Goal: Information Seeking & Learning: Learn about a topic

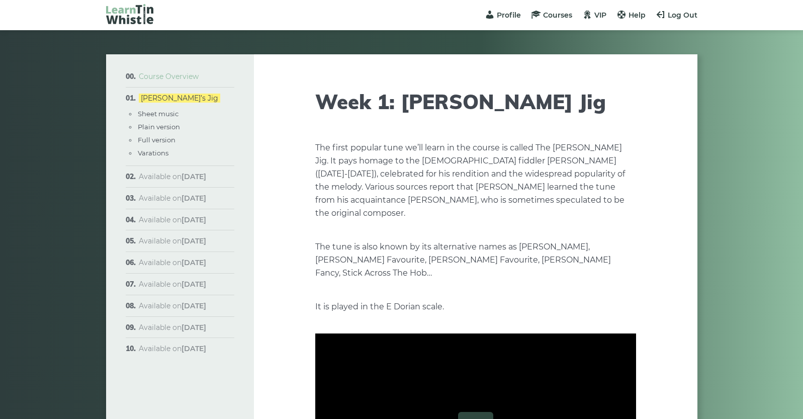
click at [167, 76] on link "Course Overview" at bounding box center [169, 76] width 60 height 9
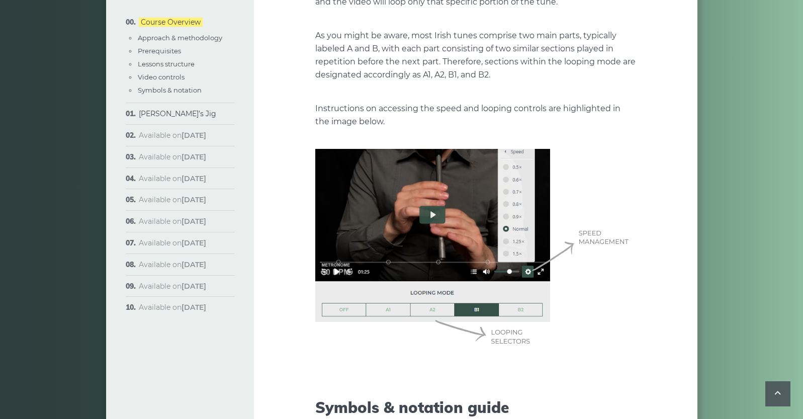
scroll to position [2495, 0]
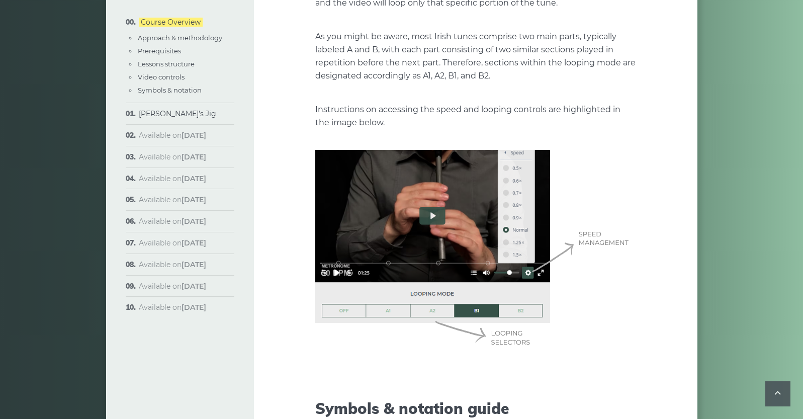
click at [433, 202] on img at bounding box center [475, 250] width 321 height 201
click at [160, 114] on link "[PERSON_NAME]’s Jig" at bounding box center [177, 113] width 77 height 9
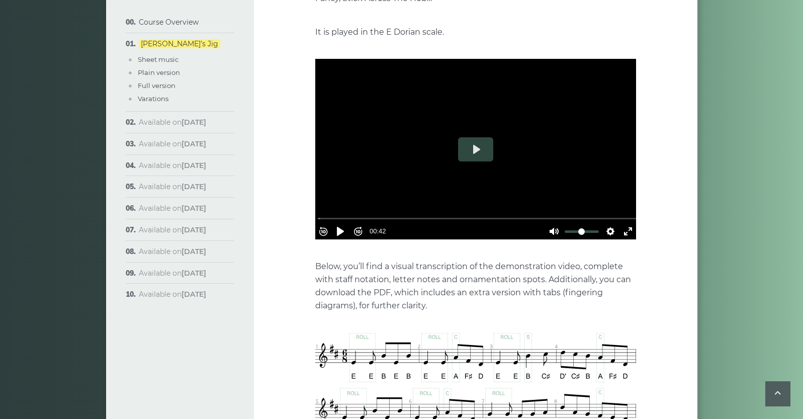
scroll to position [266, 0]
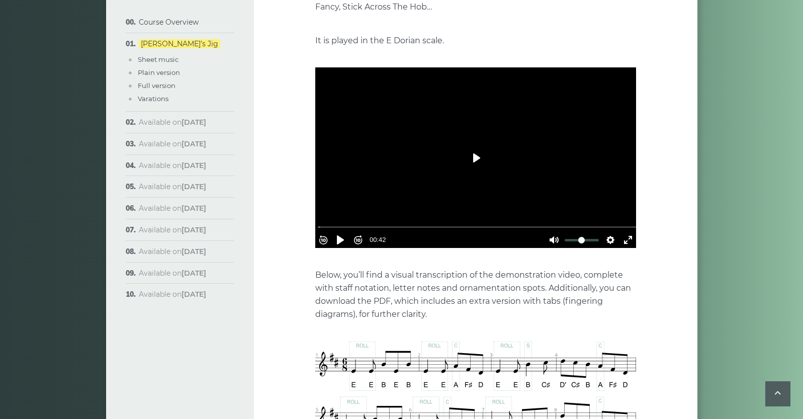
click at [476, 146] on button "Play" at bounding box center [475, 158] width 35 height 24
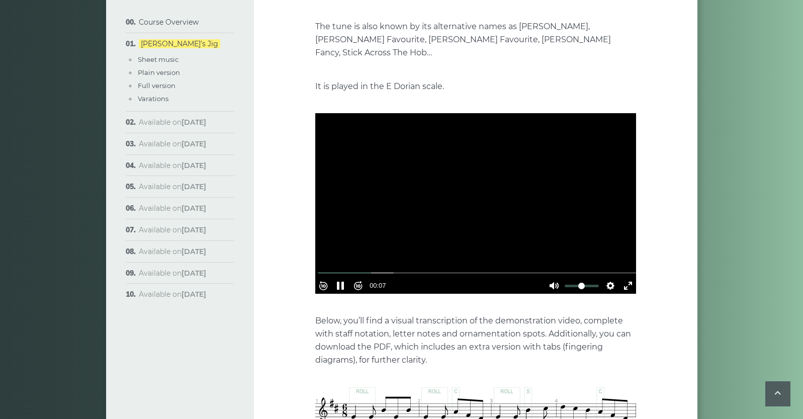
scroll to position [171, 0]
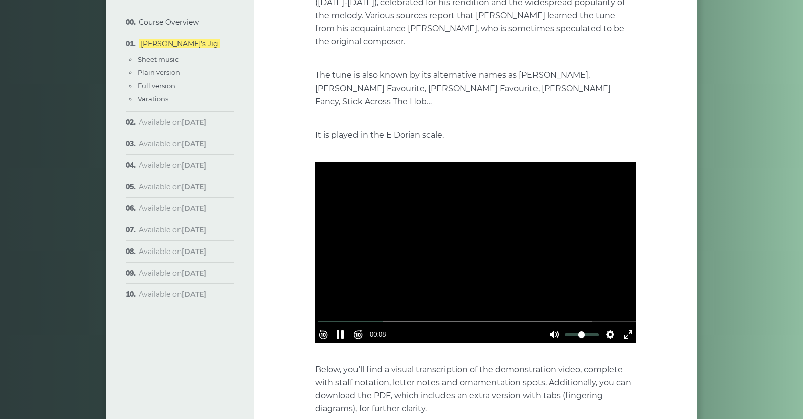
click at [479, 194] on div at bounding box center [475, 252] width 321 height 180
type input "*****"
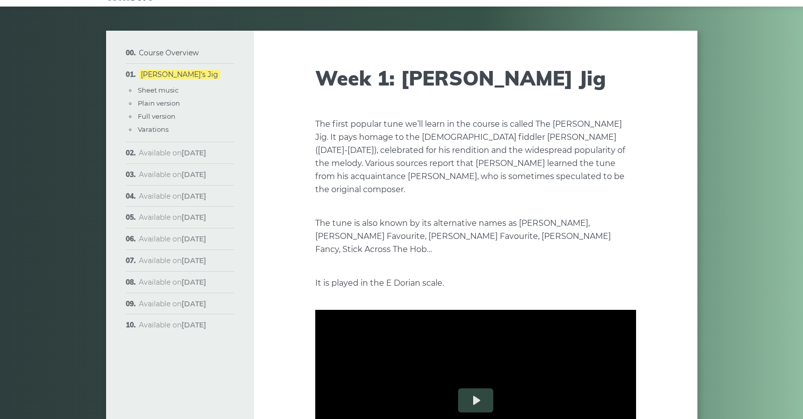
scroll to position [0, 0]
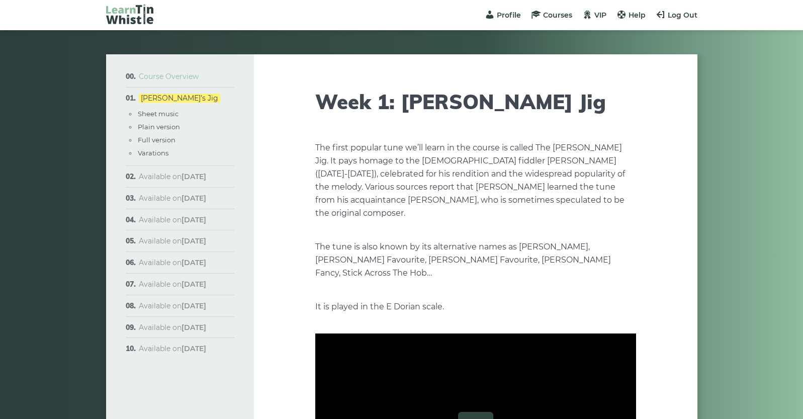
click at [169, 75] on link "Course Overview" at bounding box center [169, 76] width 60 height 9
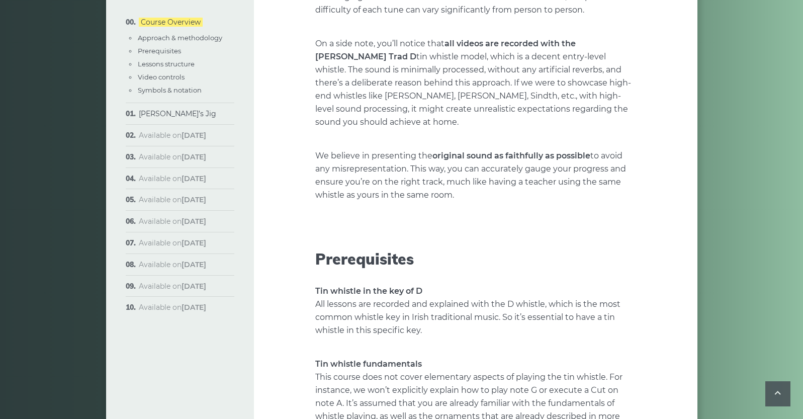
scroll to position [748, 0]
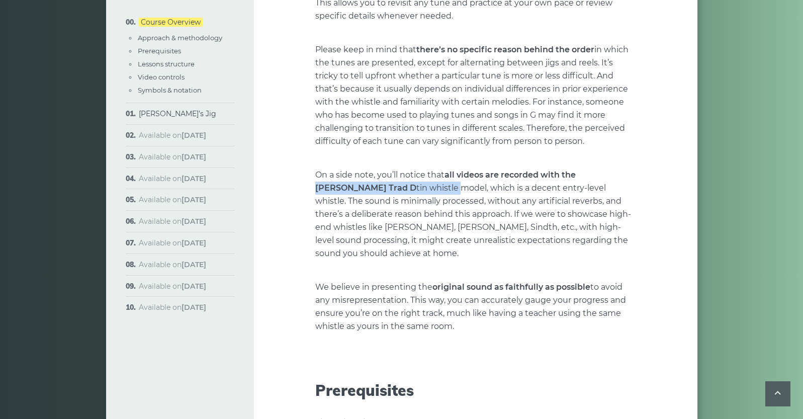
drag, startPoint x: 579, startPoint y: 174, endPoint x: 387, endPoint y: 188, distance: 192.6
click at [387, 188] on p "On a side note, you’ll notice that all videos are recorded with the Tony Dixon’…" at bounding box center [475, 213] width 321 height 91
copy p "Tony Dixon’s Trad D tin whistle"
click at [155, 113] on link "[PERSON_NAME]’s Jig" at bounding box center [177, 113] width 77 height 9
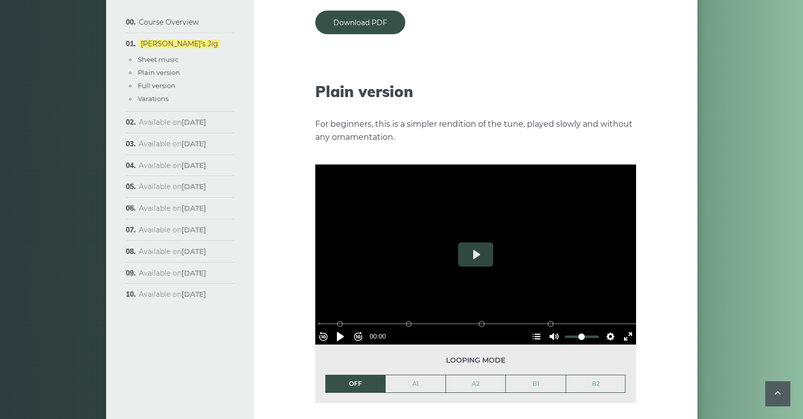
scroll to position [1109, 0]
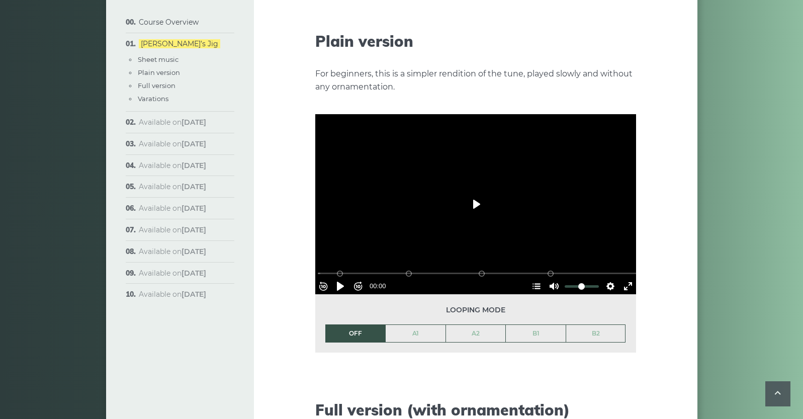
click at [474, 192] on button "Play" at bounding box center [475, 204] width 35 height 24
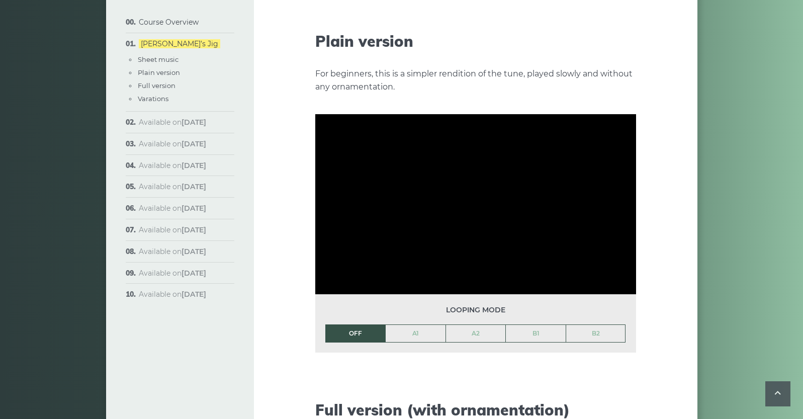
click at [353, 324] on li "OFF" at bounding box center [355, 333] width 60 height 18
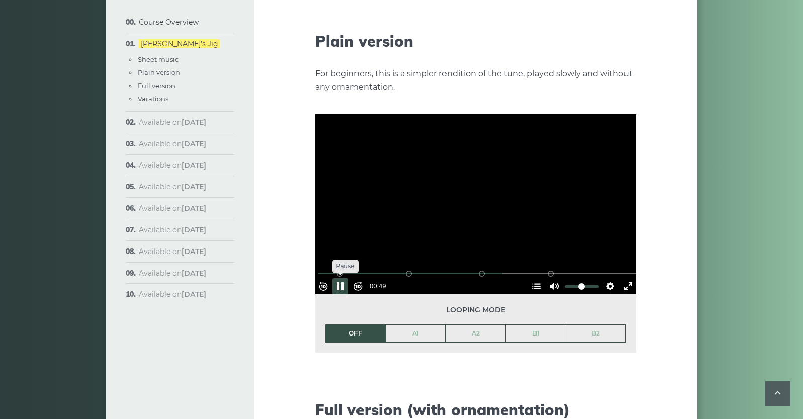
click at [347, 278] on button "Pause Play" at bounding box center [340, 286] width 16 height 16
click at [418, 325] on link "A1" at bounding box center [416, 333] width 60 height 17
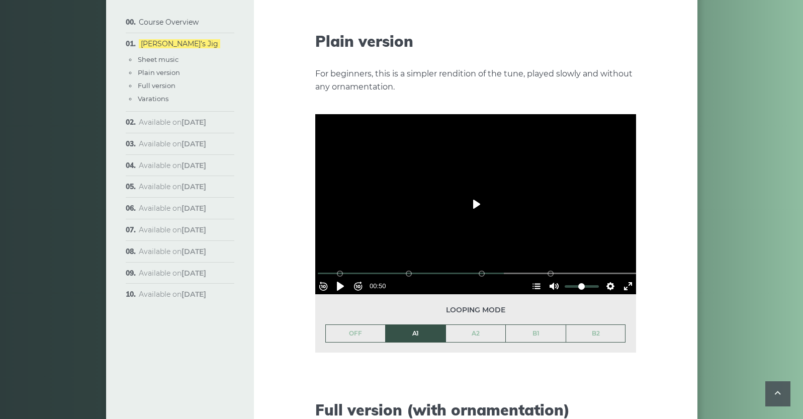
click at [474, 193] on button "Play" at bounding box center [475, 204] width 35 height 24
click at [531, 278] on button "Hide Chapters Show Chapters" at bounding box center [536, 286] width 16 height 16
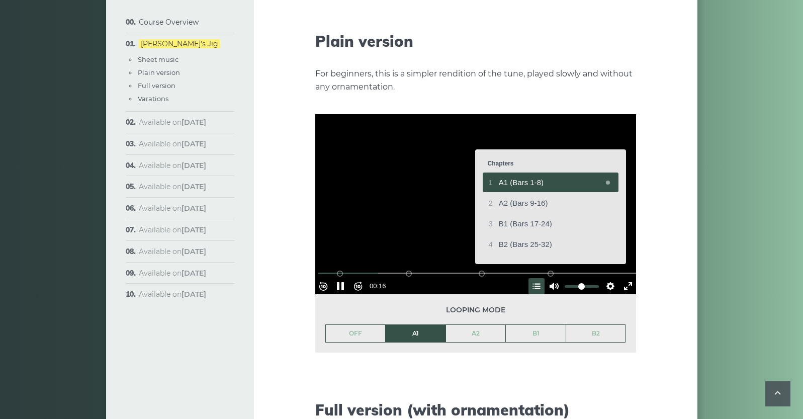
click at [605, 267] on div at bounding box center [475, 204] width 321 height 180
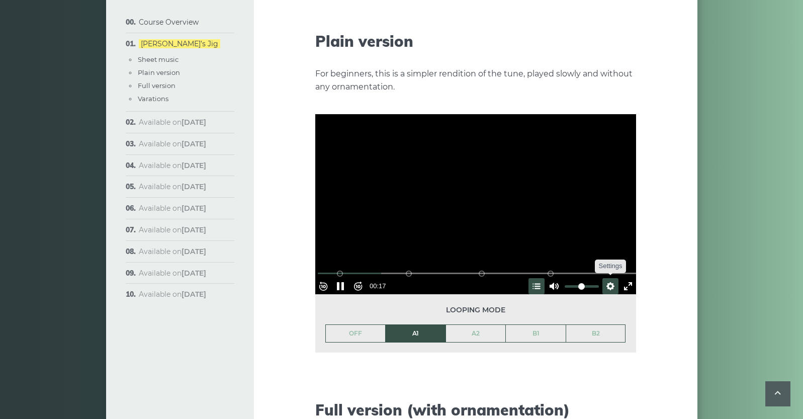
click at [606, 278] on button "Settings" at bounding box center [610, 286] width 16 height 16
click at [557, 256] on span "Speed Normal" at bounding box center [577, 261] width 50 height 11
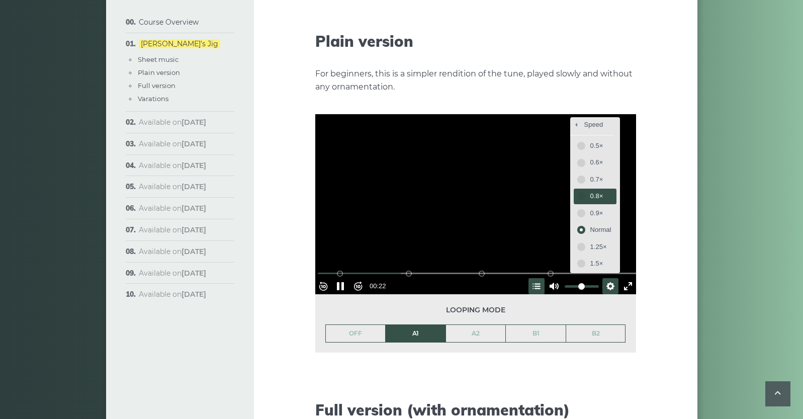
click at [590, 191] on span "0.8×" at bounding box center [600, 196] width 21 height 11
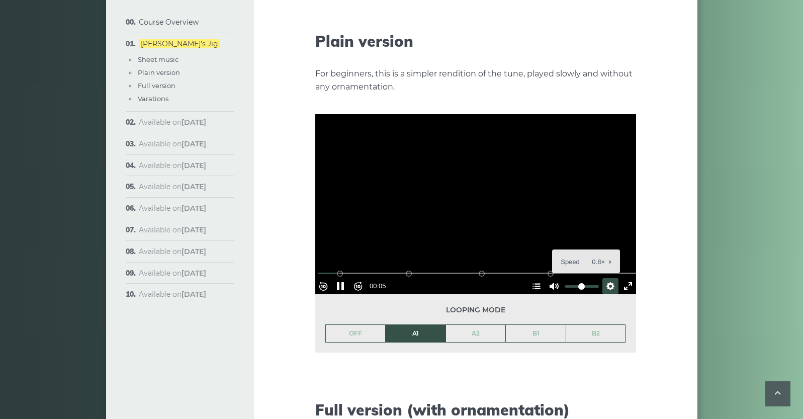
drag, startPoint x: 331, startPoint y: 256, endPoint x: 312, endPoint y: 255, distance: 19.1
click at [312, 255] on div "Week 1: Morrison’s Jig The first popular tune we’ll learn in the course is call…" at bounding box center [475, 286] width 443 height 2683
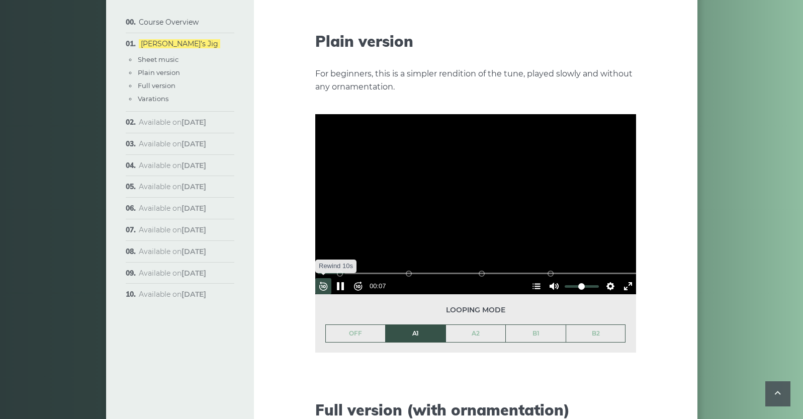
click at [329, 278] on button "Rewind 10s" at bounding box center [323, 286] width 16 height 16
drag, startPoint x: 346, startPoint y: 257, endPoint x: 302, endPoint y: 258, distance: 43.7
click at [302, 258] on div "Week 1: Morrison’s Jig The first popular tune we’ll learn in the course is call…" at bounding box center [475, 286] width 443 height 2683
click at [346, 278] on button "Pause Play" at bounding box center [340, 286] width 16 height 16
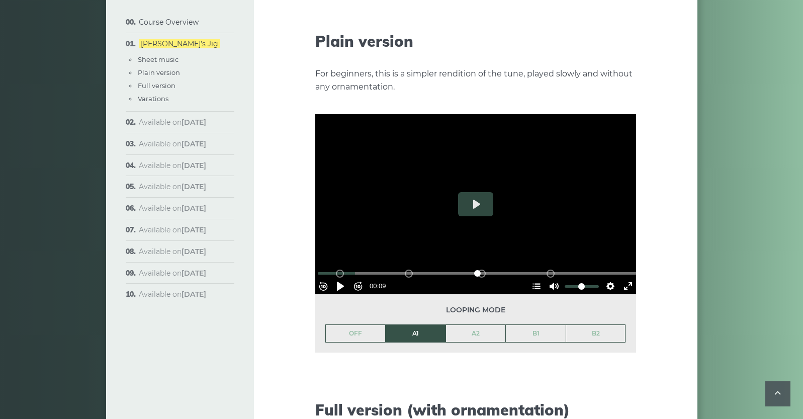
drag, startPoint x: 345, startPoint y: 256, endPoint x: 322, endPoint y: 257, distance: 23.1
click at [322, 268] on div "% buffered 00:00 B2 (Bars 25-32) B1 (Bars 17-24) A2 (Bars 9-16) A1 (Bars 1-8)" at bounding box center [476, 273] width 321 height 10
click at [325, 268] on input "Seek" at bounding box center [478, 273] width 320 height 10
click at [475, 192] on button "Play" at bounding box center [475, 204] width 35 height 24
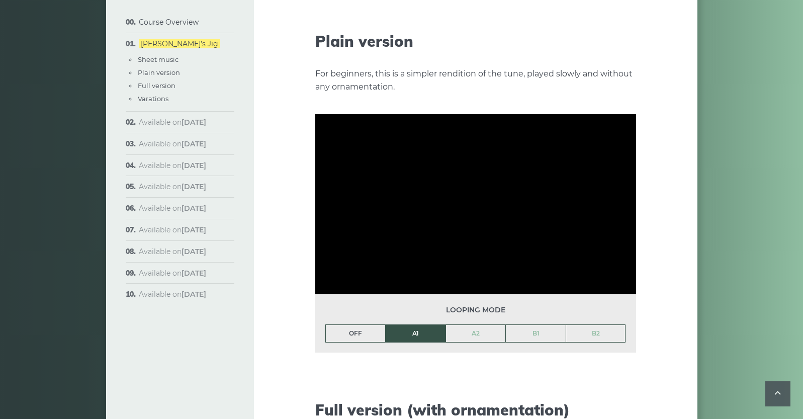
click at [359, 325] on link "OFF" at bounding box center [356, 333] width 60 height 17
click at [359, 324] on li "OFF" at bounding box center [355, 333] width 60 height 18
click at [414, 325] on link "A1" at bounding box center [416, 333] width 60 height 17
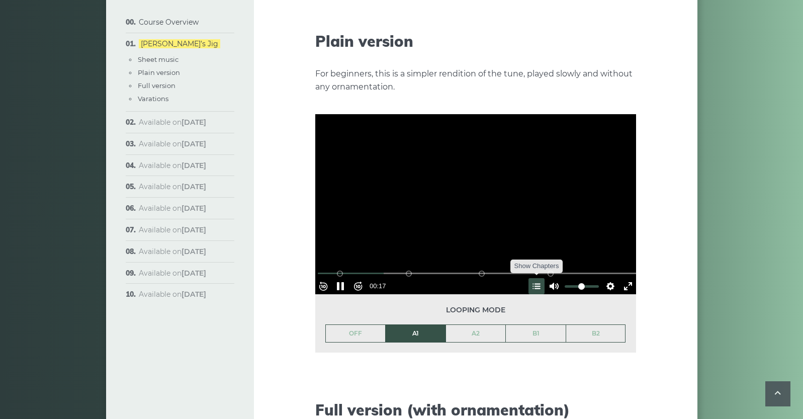
click at [534, 278] on button "Hide Chapters Show Chapters" at bounding box center [536, 286] width 16 height 16
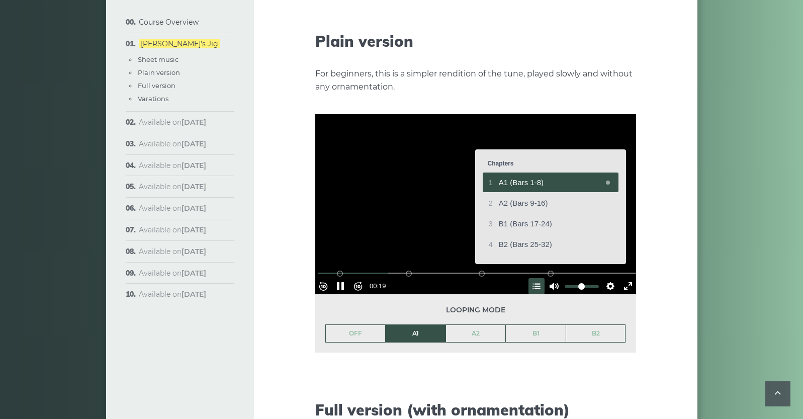
click at [604, 268] on div at bounding box center [475, 204] width 321 height 180
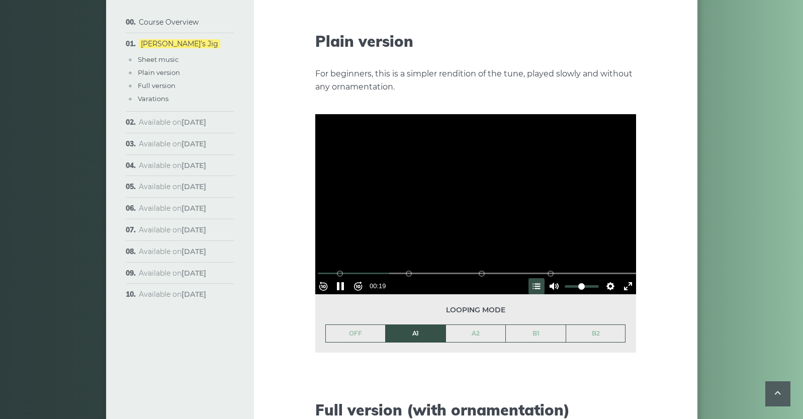
click at [604, 278] on button "Settings" at bounding box center [610, 286] width 16 height 16
click at [591, 256] on span "Speed 0.8×" at bounding box center [581, 261] width 42 height 11
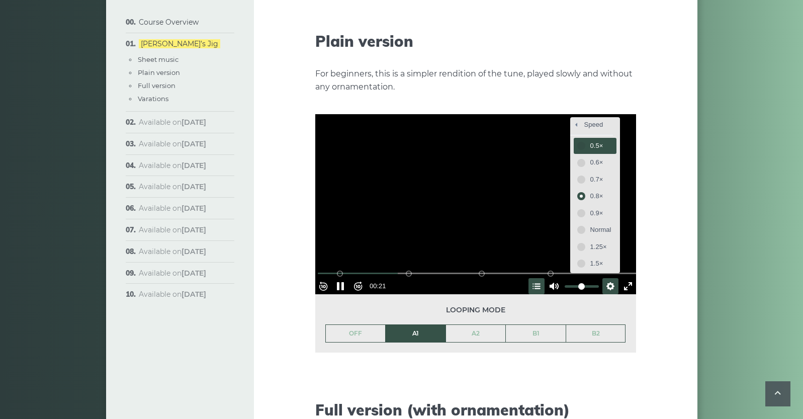
click at [590, 140] on span "0.5×" at bounding box center [600, 145] width 21 height 11
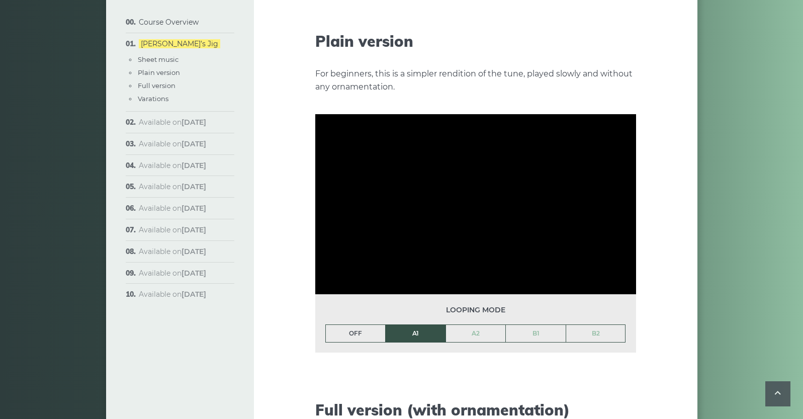
click at [354, 325] on link "OFF" at bounding box center [356, 333] width 60 height 17
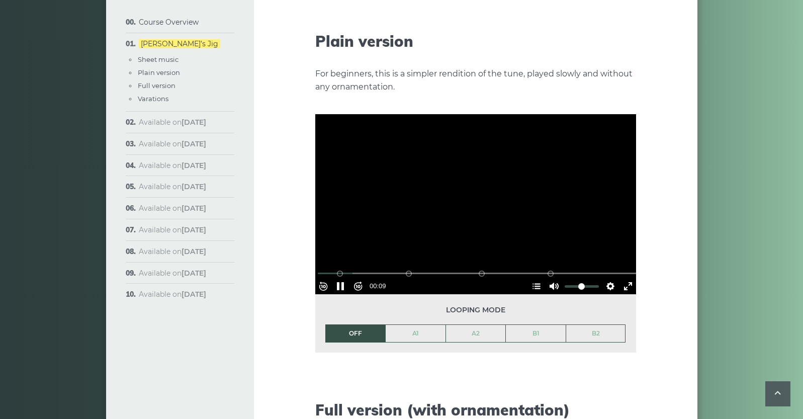
click at [462, 251] on div "Rewind 10s Pause Play Forward 10s % buffered 00:23 B2 (Bars 25-32) B1 (Bars 17-…" at bounding box center [475, 272] width 321 height 43
click at [346, 278] on button "Pause Play" at bounding box center [340, 286] width 16 height 16
click at [534, 278] on button "Hide Chapters Show Chapters" at bounding box center [536, 286] width 16 height 16
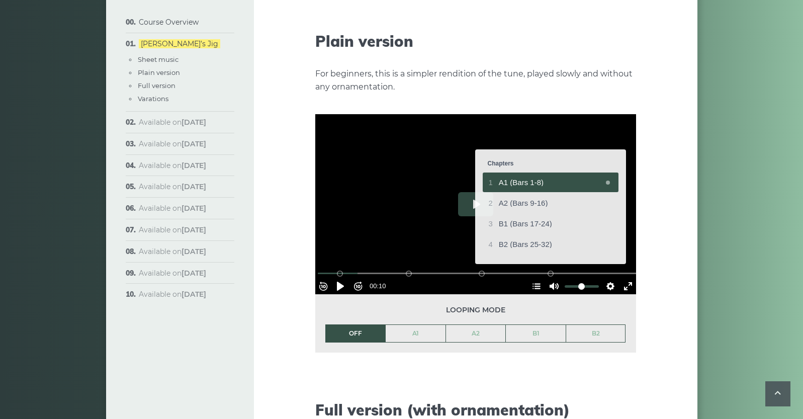
click at [603, 271] on div at bounding box center [475, 204] width 321 height 180
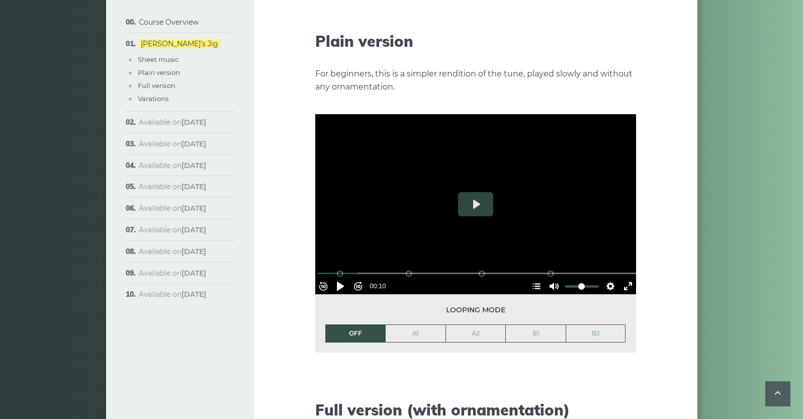
click at [606, 278] on button "Settings" at bounding box center [610, 286] width 16 height 16
click at [568, 256] on span "Speed 0.5×" at bounding box center [581, 261] width 42 height 11
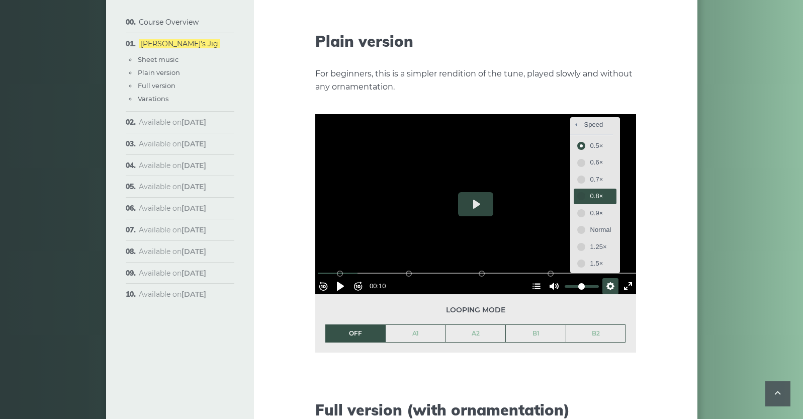
click at [590, 191] on span "0.8×" at bounding box center [600, 196] width 21 height 11
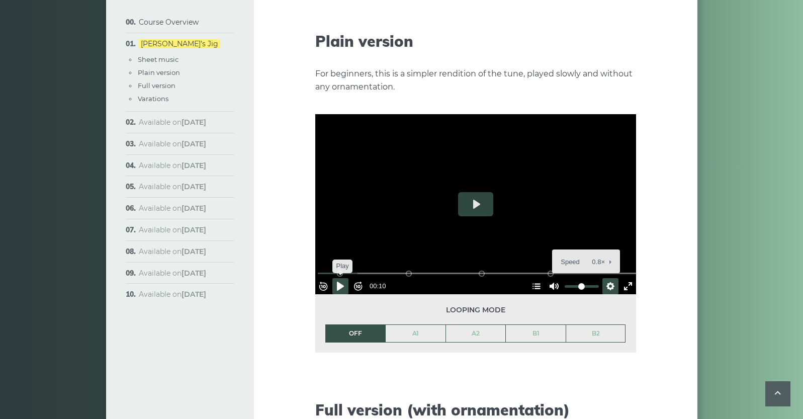
click at [343, 278] on button "Pause Play" at bounding box center [340, 286] width 16 height 16
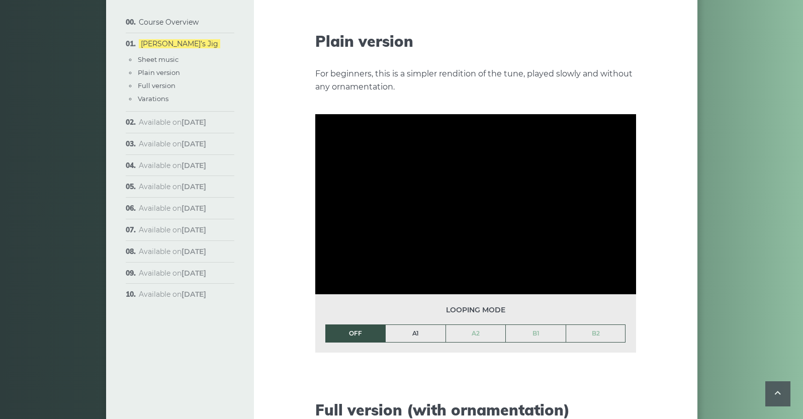
click at [417, 325] on link "A1" at bounding box center [416, 333] width 60 height 17
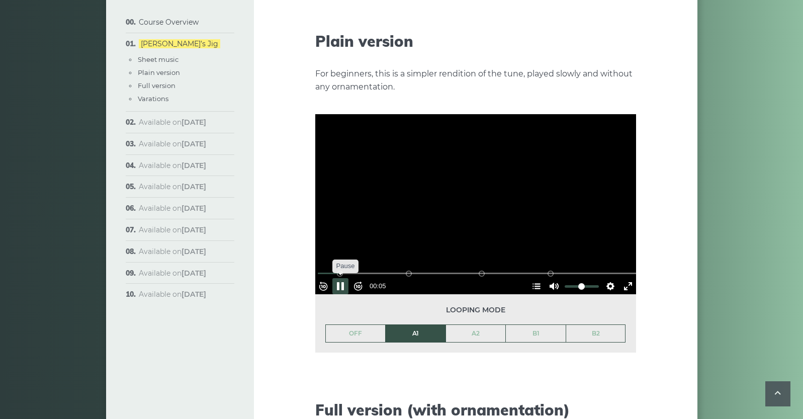
click at [346, 278] on button "Pause Play" at bounding box center [340, 286] width 16 height 16
drag, startPoint x: 344, startPoint y: 255, endPoint x: 316, endPoint y: 255, distance: 28.1
click at [316, 255] on div "Rewind 10s Pause Play Forward 10s % buffered 00:00 B2 (Bars 25-32) B1 (Bars 17-…" at bounding box center [475, 272] width 321 height 43
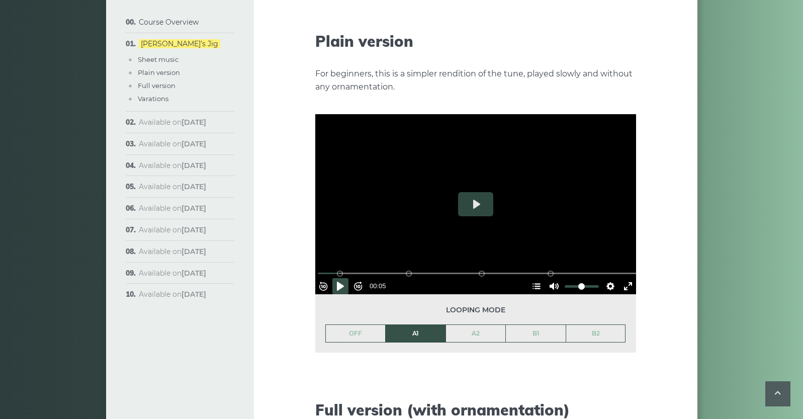
drag, startPoint x: 344, startPoint y: 256, endPoint x: 318, endPoint y: 254, distance: 26.7
click at [318, 254] on div "Rewind 10s Pause Play Forward 10s % buffered 00:00 B2 (Bars 25-32) B1 (Bars 17-…" at bounding box center [475, 272] width 321 height 43
click at [328, 278] on button "Rewind 10s" at bounding box center [323, 286] width 16 height 16
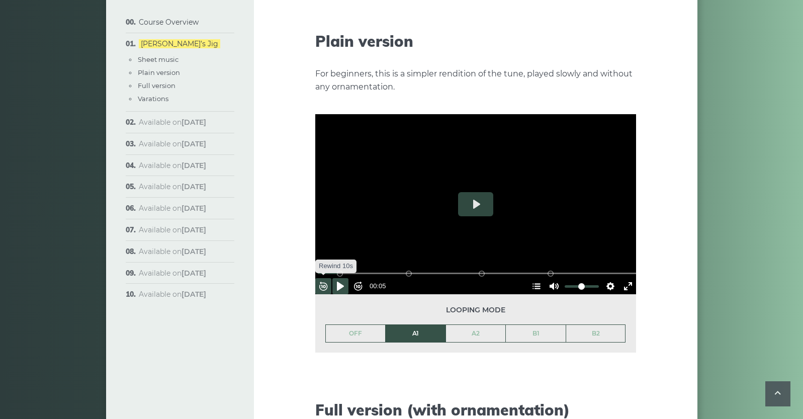
click at [328, 278] on button "Rewind 10s" at bounding box center [323, 286] width 16 height 16
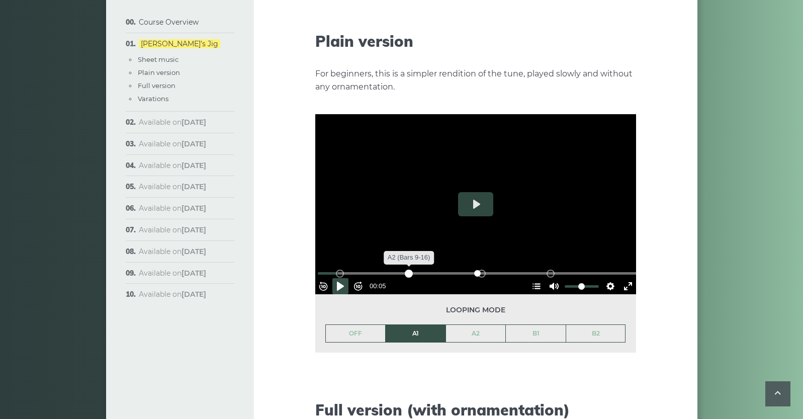
click at [412, 269] on div "A2 (Bars 9-16)" at bounding box center [409, 273] width 8 height 8
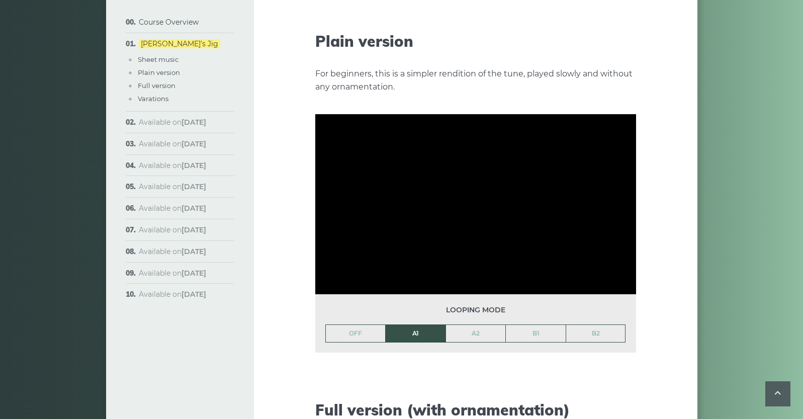
click at [411, 324] on li "A1" at bounding box center [415, 333] width 60 height 18
click at [345, 325] on link "OFF" at bounding box center [356, 333] width 60 height 17
click at [420, 325] on link "A1" at bounding box center [416, 333] width 60 height 17
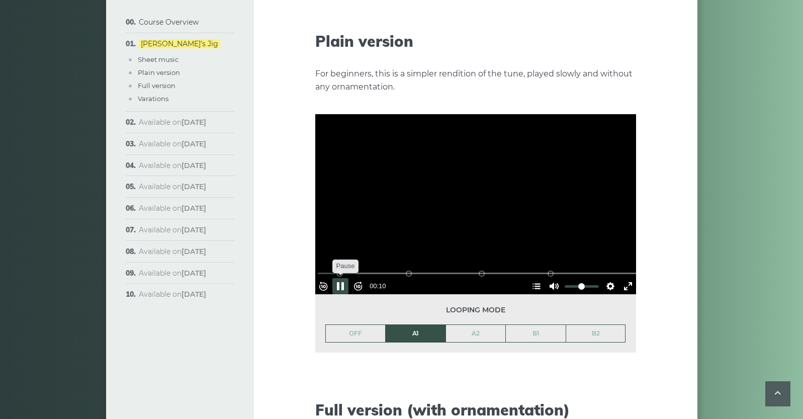
click at [345, 278] on button "Pause Play" at bounding box center [340, 286] width 16 height 16
click at [355, 325] on link "OFF" at bounding box center [356, 333] width 60 height 17
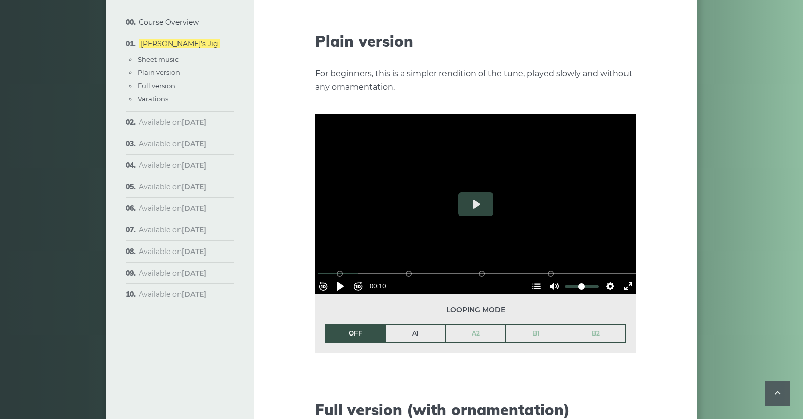
click at [414, 325] on link "A1" at bounding box center [416, 333] width 60 height 17
click at [471, 193] on button "Play" at bounding box center [475, 204] width 35 height 24
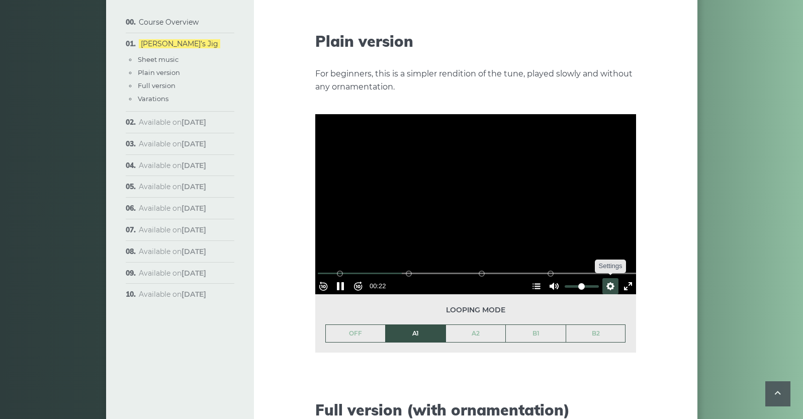
click at [603, 278] on button "Settings" at bounding box center [610, 286] width 16 height 16
click at [590, 256] on span "Speed 0.8×" at bounding box center [581, 261] width 42 height 11
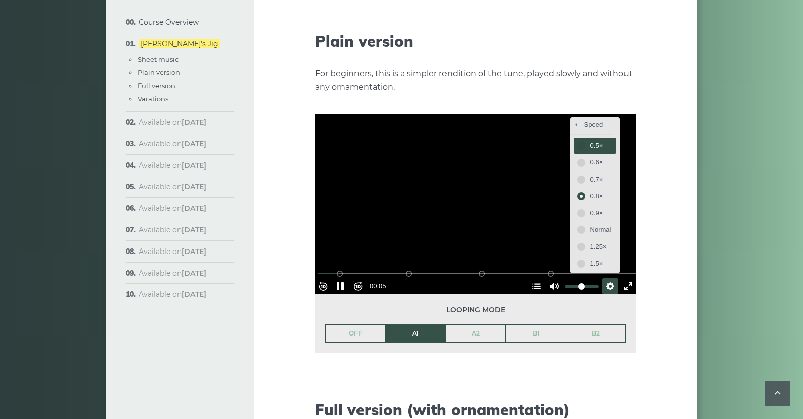
click at [576, 138] on button "0.5×" at bounding box center [595, 146] width 43 height 16
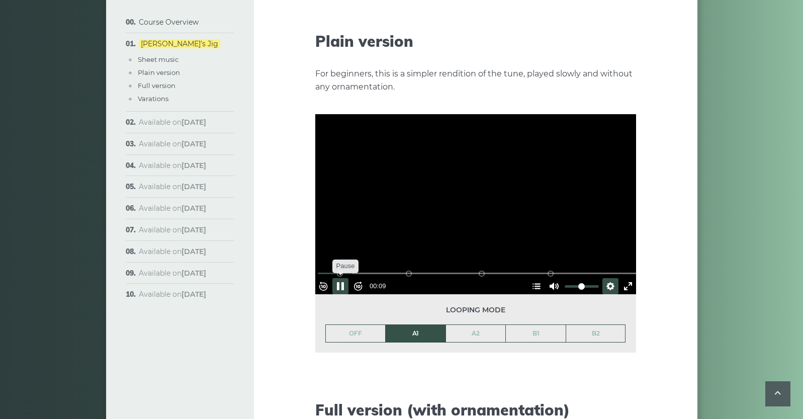
click at [345, 278] on button "Pause Play" at bounding box center [340, 286] width 16 height 16
drag, startPoint x: 343, startPoint y: 255, endPoint x: 314, endPoint y: 257, distance: 29.2
click at [314, 257] on div "Week 1: Morrison’s Jig The first popular tune we’ll learn in the course is call…" at bounding box center [475, 286] width 443 height 2683
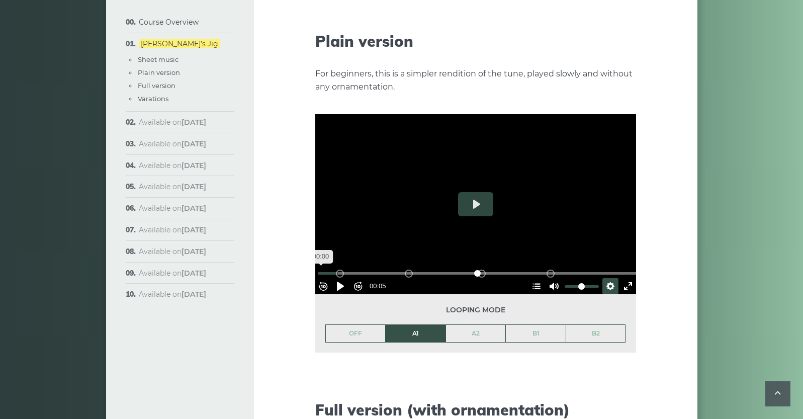
click at [325, 268] on input "Seek" at bounding box center [478, 273] width 320 height 10
drag, startPoint x: 343, startPoint y: 257, endPoint x: 323, endPoint y: 257, distance: 20.1
click at [323, 268] on div "% buffered 00:00 B2 (Bars 25-32) B1 (Bars 17-24) A2 (Bars 9-16) A1 (Bars 1-8)" at bounding box center [476, 273] width 321 height 10
click at [326, 268] on input "Seek" at bounding box center [478, 273] width 320 height 10
click at [329, 278] on button "Rewind 10s" at bounding box center [323, 286] width 16 height 16
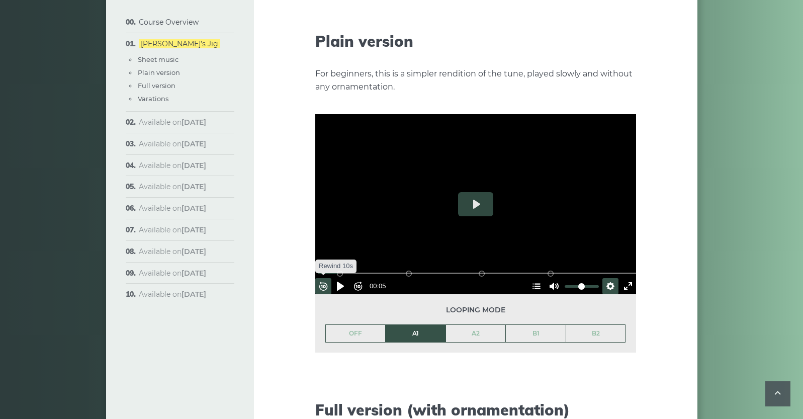
click at [329, 278] on button "Rewind 10s" at bounding box center [323, 286] width 16 height 16
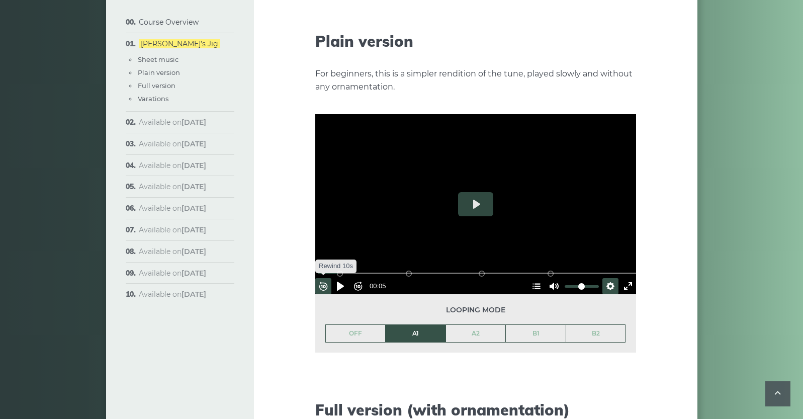
click at [329, 278] on button "Rewind 10s" at bounding box center [323, 286] width 16 height 16
click at [344, 278] on button "Pause Play" at bounding box center [340, 286] width 16 height 16
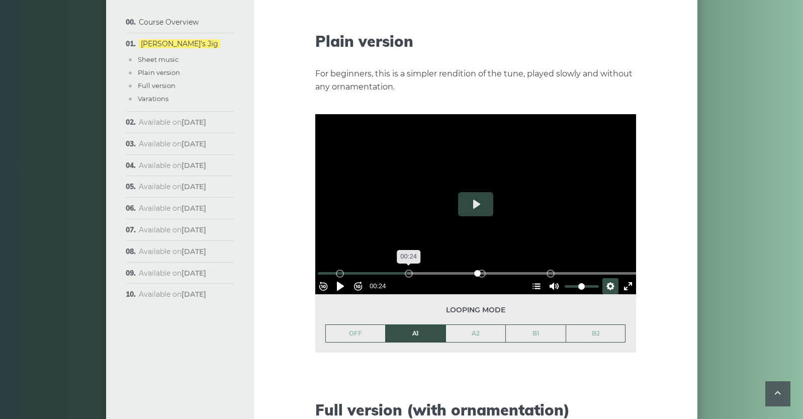
drag, startPoint x: 351, startPoint y: 256, endPoint x: 411, endPoint y: 265, distance: 60.6
click at [411, 268] on input "Seek" at bounding box center [478, 273] width 320 height 10
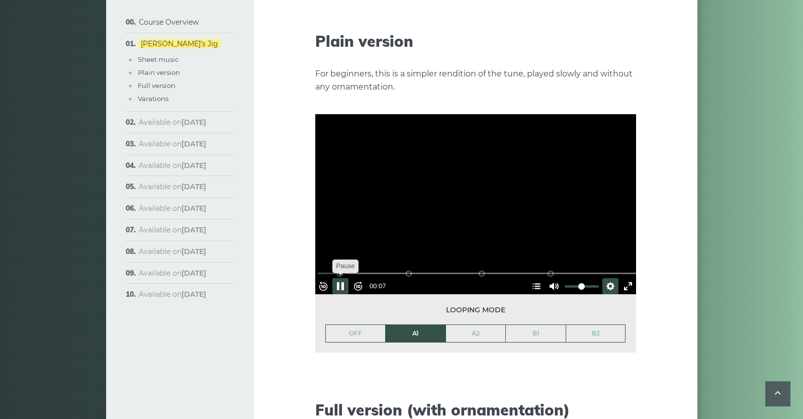
click at [342, 278] on button "Pause Play" at bounding box center [340, 286] width 16 height 16
type input "****"
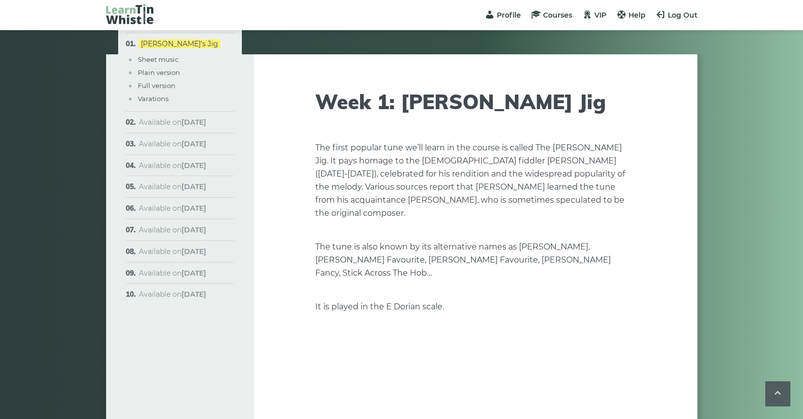
scroll to position [1109, 0]
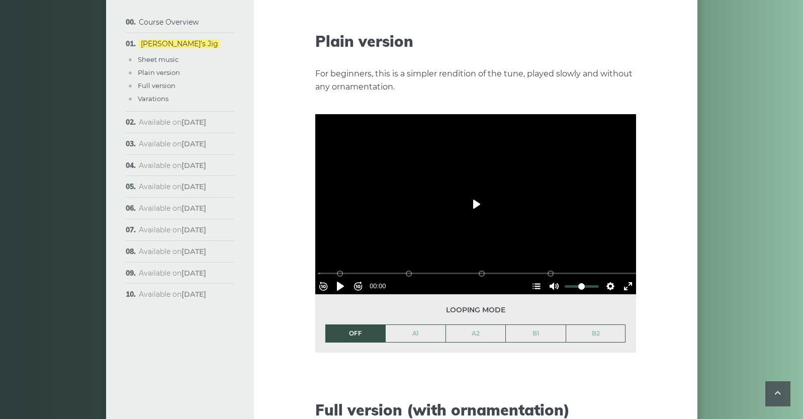
click at [475, 192] on button "Play" at bounding box center [475, 204] width 35 height 24
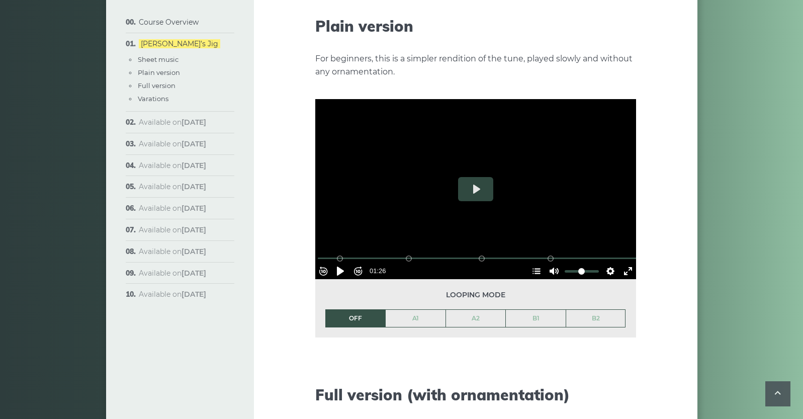
scroll to position [1122, 0]
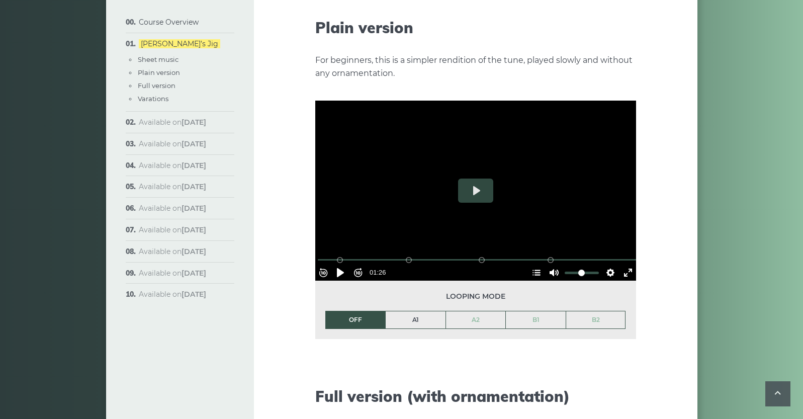
click at [412, 311] on link "A1" at bounding box center [416, 319] width 60 height 17
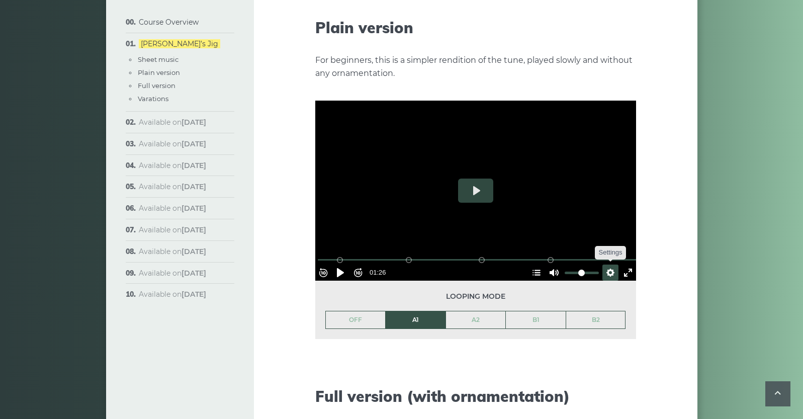
click at [604, 264] on button "Settings" at bounding box center [610, 272] width 16 height 16
click at [593, 243] on span "Speed Normal" at bounding box center [577, 248] width 50 height 11
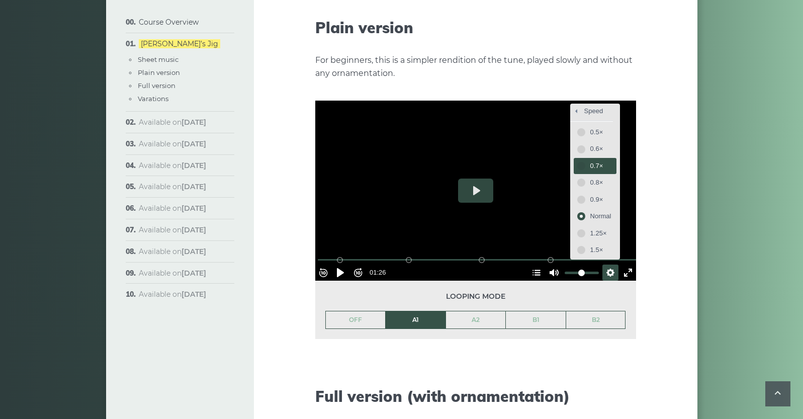
click at [590, 160] on span "0.7×" at bounding box center [600, 165] width 21 height 11
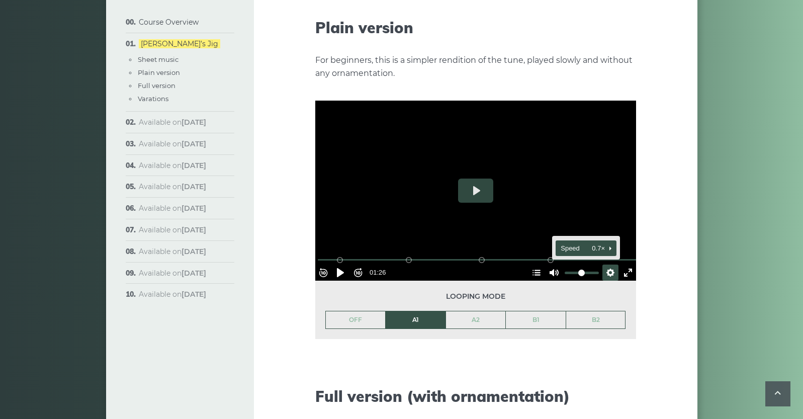
click at [591, 243] on span "Speed 0.7×" at bounding box center [581, 248] width 42 height 11
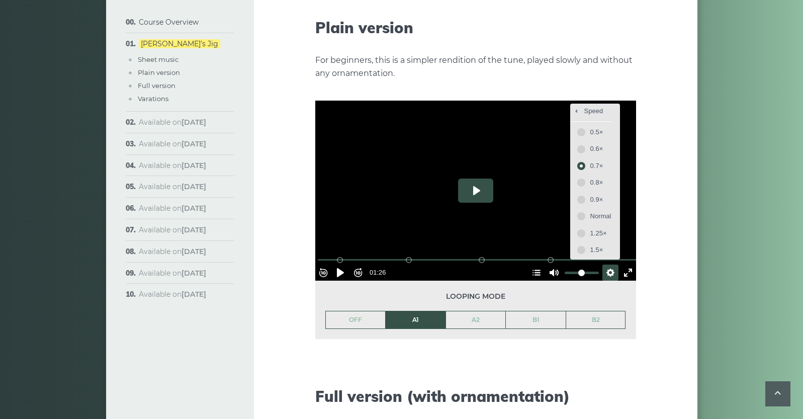
click at [475, 178] on button "Play" at bounding box center [475, 190] width 35 height 24
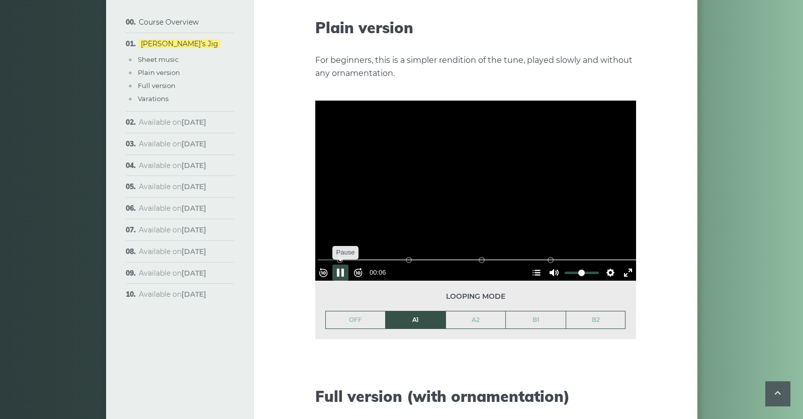
click at [342, 264] on button "Pause Play" at bounding box center [340, 272] width 16 height 16
click at [340, 264] on button "Pause Play" at bounding box center [340, 272] width 16 height 16
click at [341, 264] on button "Pause Play" at bounding box center [340, 272] width 16 height 16
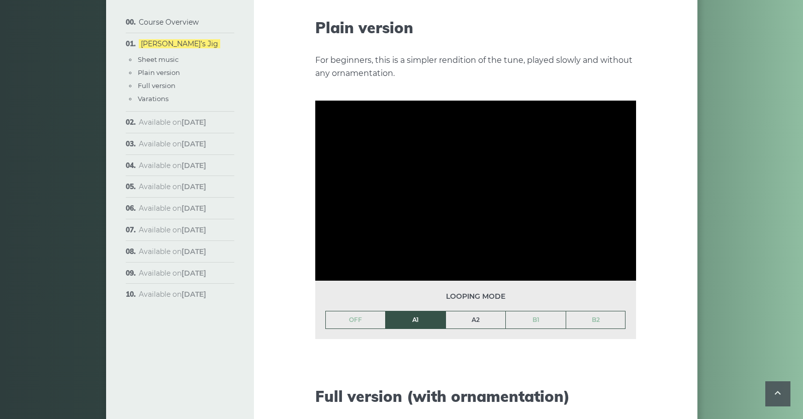
click at [470, 311] on link "A2" at bounding box center [476, 319] width 60 height 17
click at [531, 311] on link "B1" at bounding box center [536, 319] width 60 height 17
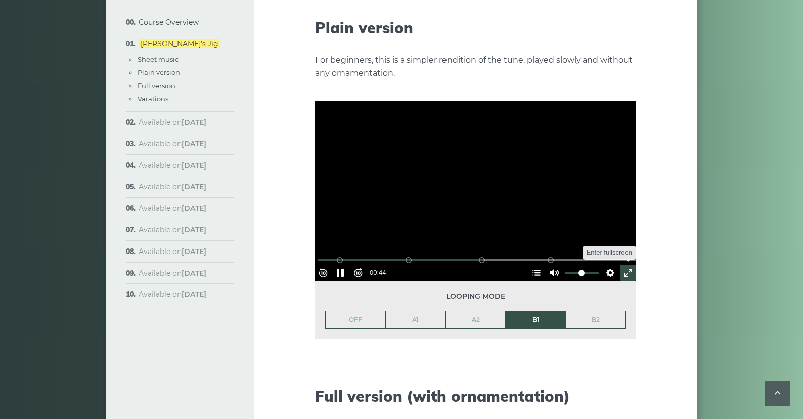
click at [623, 264] on button "Exit fullscreen Enter fullscreen" at bounding box center [628, 272] width 16 height 16
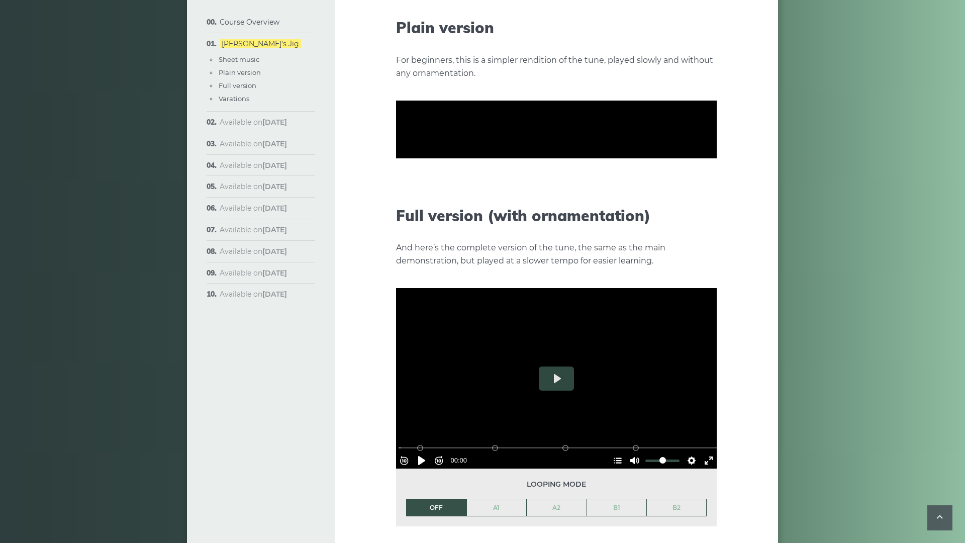
click at [414, 220] on button "Pause Play" at bounding box center [422, 212] width 16 height 16
click at [396, 220] on div at bounding box center [556, 129] width 321 height 180
click at [539, 141] on button "Play" at bounding box center [556, 129] width 35 height 24
click at [636, 203] on div "B2 (Bars 25-32)" at bounding box center [632, 199] width 8 height 8
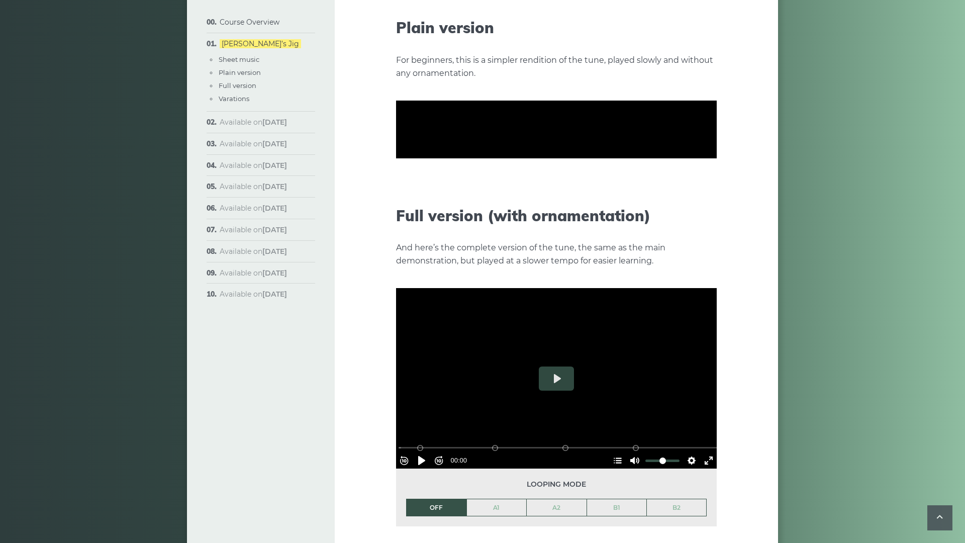
click at [414, 220] on button "Pause Play" at bounding box center [422, 212] width 16 height 16
click at [717, 220] on button "Exit fullscreen Enter fullscreen" at bounding box center [709, 212] width 16 height 16
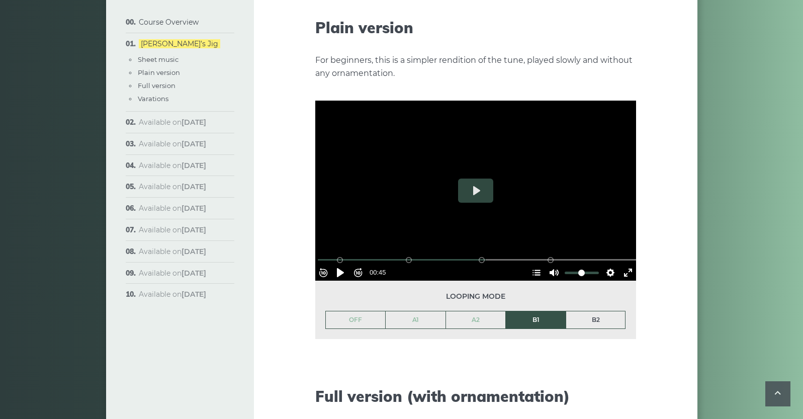
click at [600, 311] on link "B2" at bounding box center [595, 319] width 59 height 17
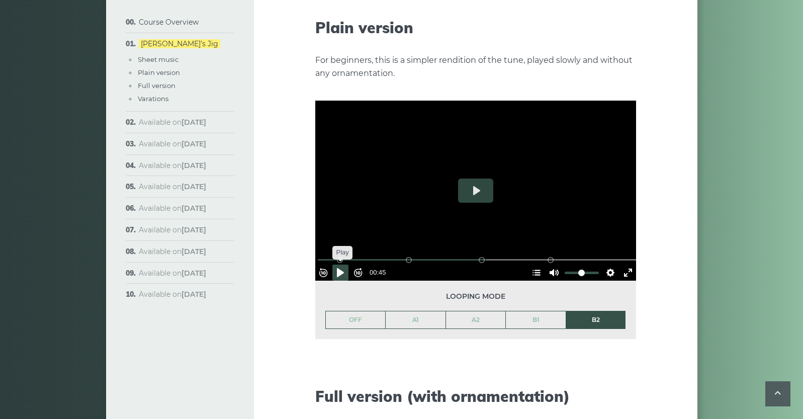
click at [343, 264] on button "Pause Play" at bounding box center [340, 272] width 16 height 16
click at [344, 264] on button "Pause Play" at bounding box center [340, 272] width 16 height 16
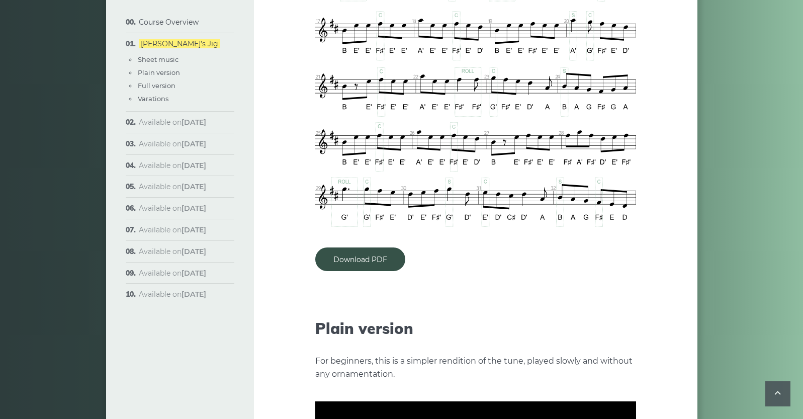
scroll to position [823, 0]
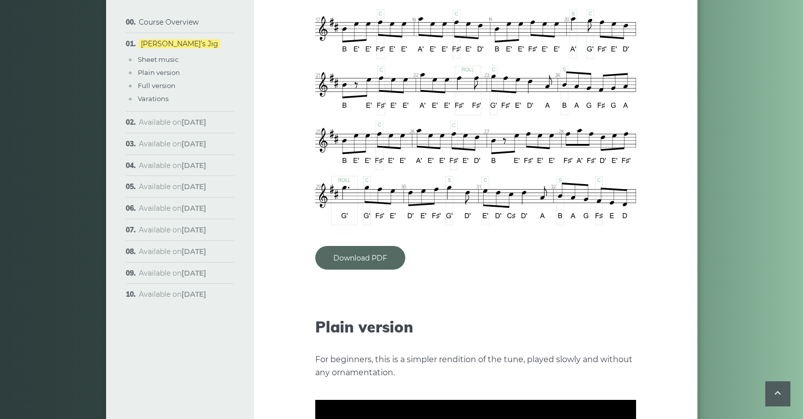
click at [345, 249] on link "Download PDF" at bounding box center [360, 258] width 90 height 24
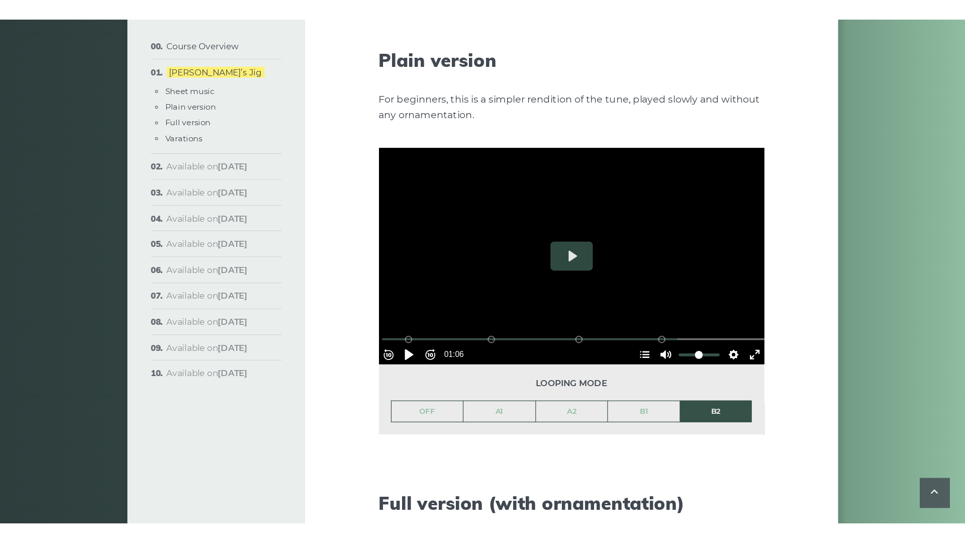
scroll to position [1162, 0]
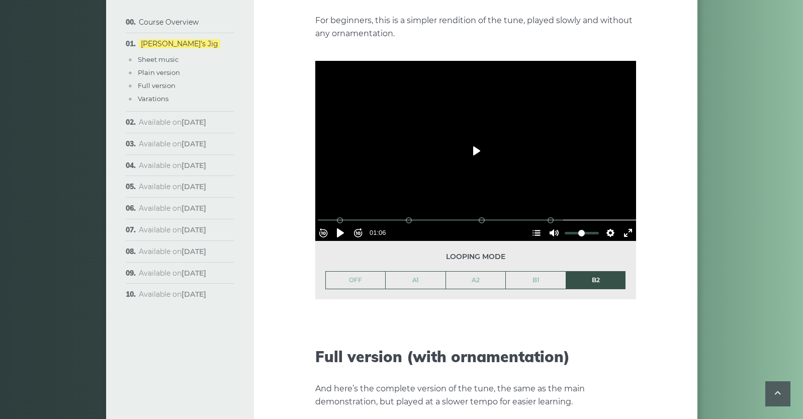
click at [474, 139] on button "Play" at bounding box center [475, 151] width 35 height 24
click at [623, 225] on button "Exit fullscreen Enter fullscreen" at bounding box center [628, 233] width 16 height 16
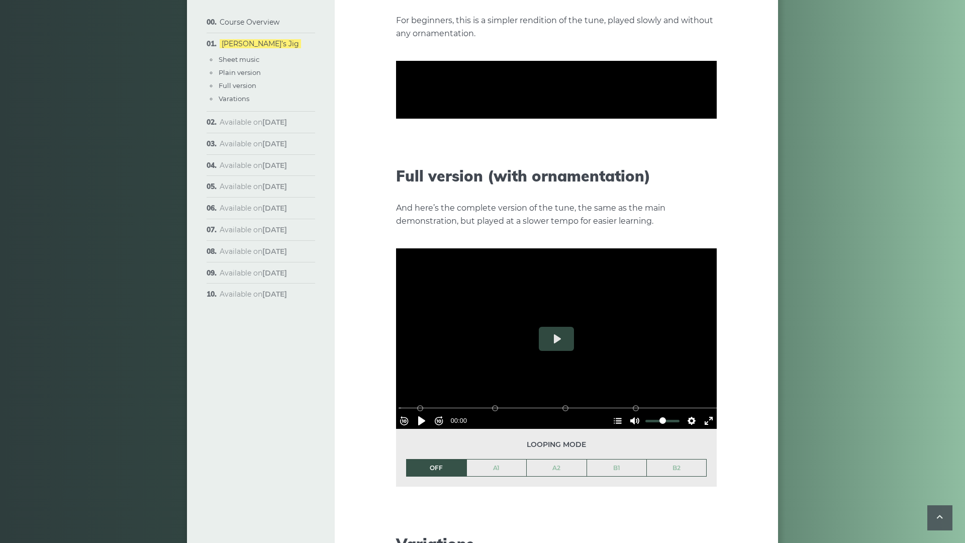
click at [414, 180] on button "Pause Play" at bounding box center [422, 172] width 16 height 16
type input "*****"
click at [414, 164] on button "Pause Play" at bounding box center [422, 172] width 16 height 16
click at [414, 180] on button "Pause Play" at bounding box center [422, 172] width 16 height 16
type input "*****"
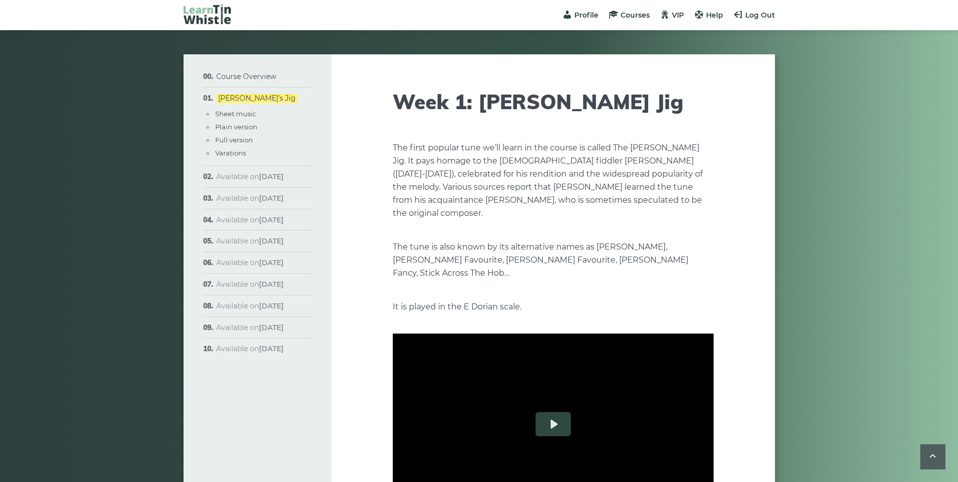
scroll to position [1162, 0]
